Goal: Navigation & Orientation: Go to known website

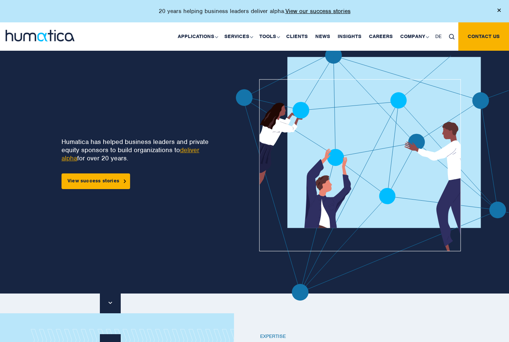
scroll to position [40, 0]
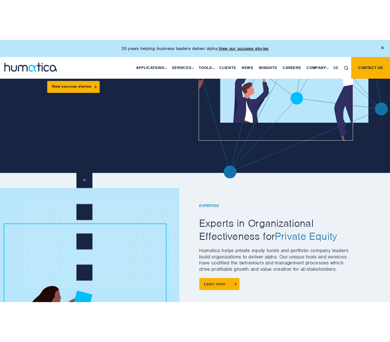
scroll to position [119, 0]
